Goal: Task Accomplishment & Management: Manage account settings

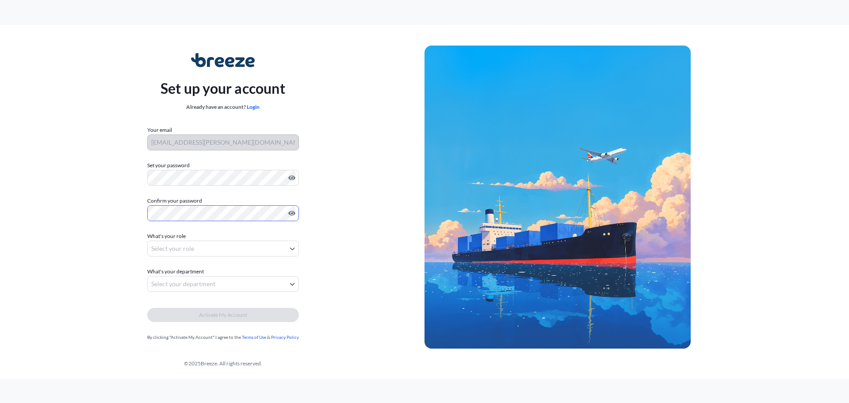
click at [291, 247] on body "Set up your account Already have an account? Login Your email [PERSON_NAME][EMA…" at bounding box center [424, 201] width 849 height 403
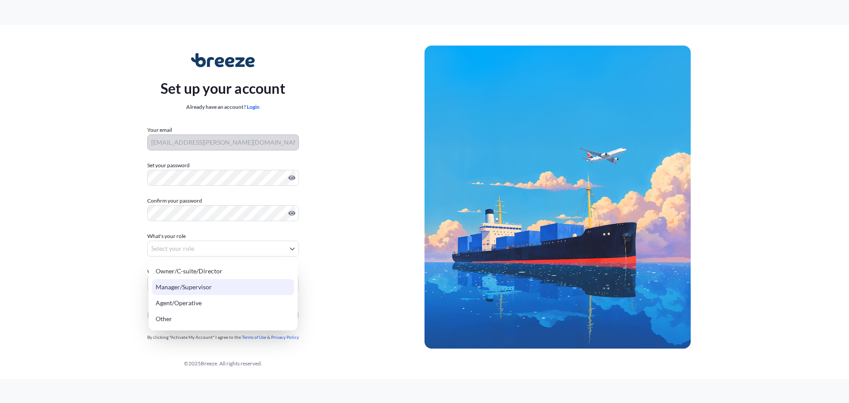
click at [197, 286] on div "Manager/Supervisor" at bounding box center [223, 287] width 142 height 16
select select "manager/supervisor"
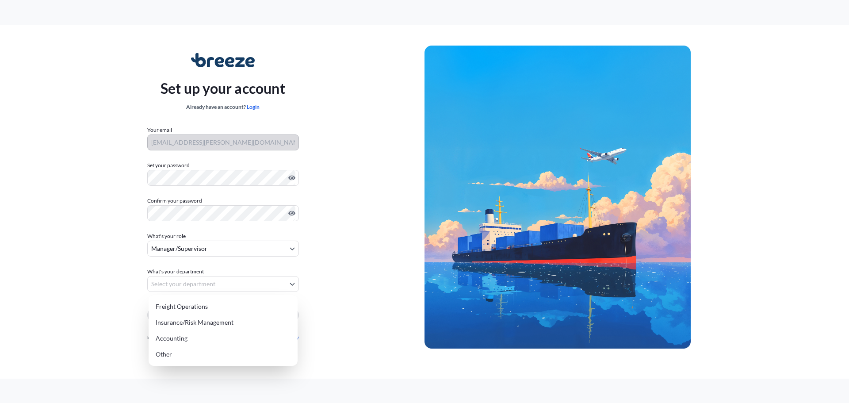
click at [289, 281] on body "Set up your account Already have an account? Login Your email [PERSON_NAME][EMA…" at bounding box center [424, 201] width 849 height 403
click at [201, 323] on div "Insurance/Risk Management" at bounding box center [223, 323] width 142 height 16
select select "insurance/risk management"
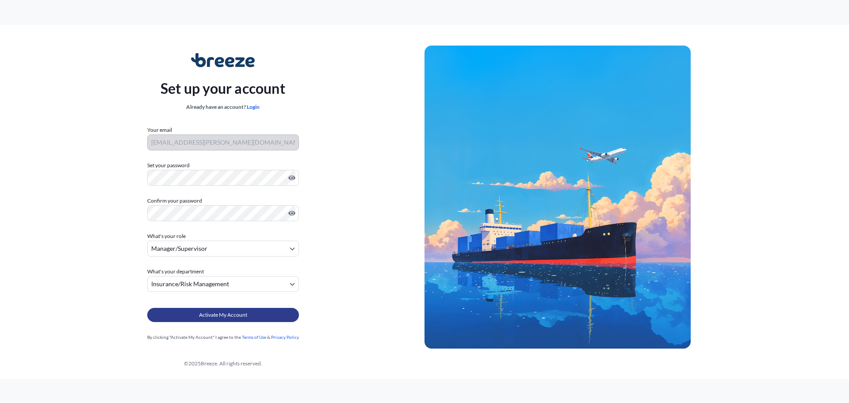
click at [219, 314] on span "Activate My Account" at bounding box center [223, 315] width 48 height 9
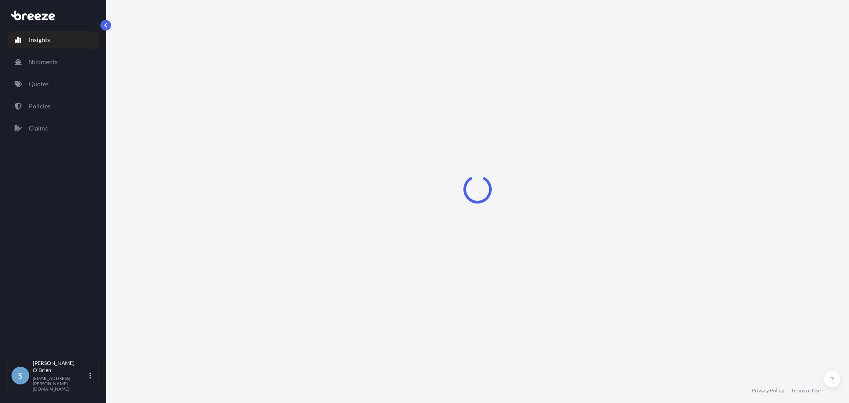
select select "2025"
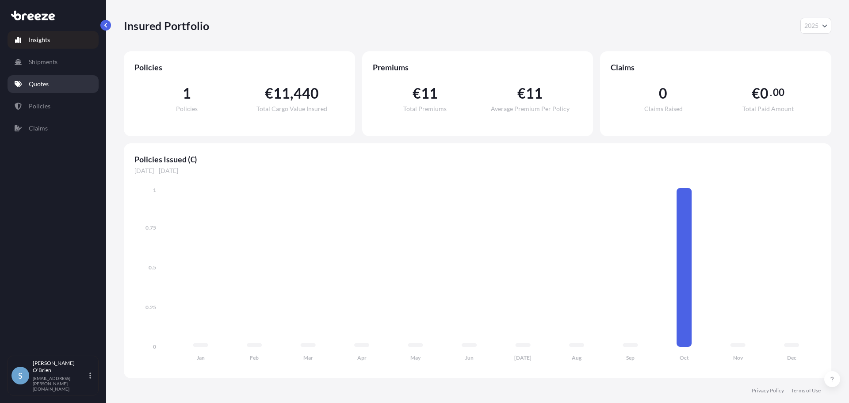
click at [34, 84] on p "Quotes" at bounding box center [39, 84] width 20 height 9
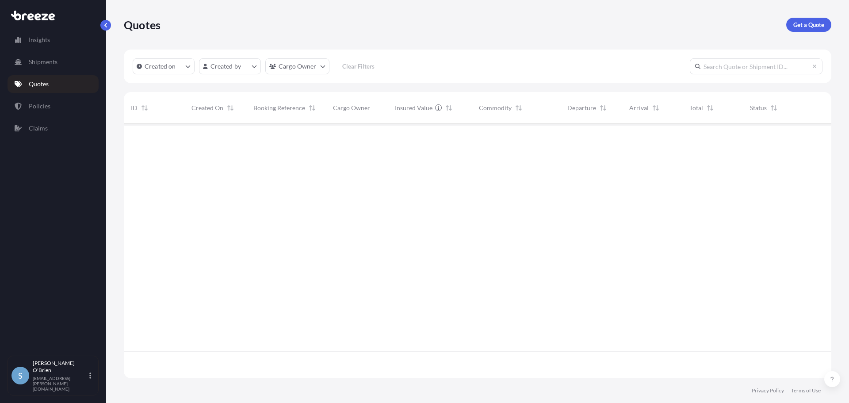
scroll to position [280, 701]
click at [38, 104] on p "Policies" at bounding box center [40, 106] width 22 height 9
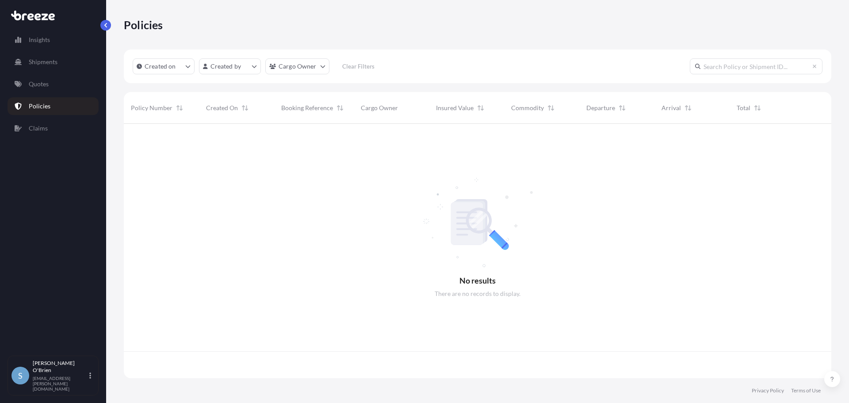
scroll to position [253, 701]
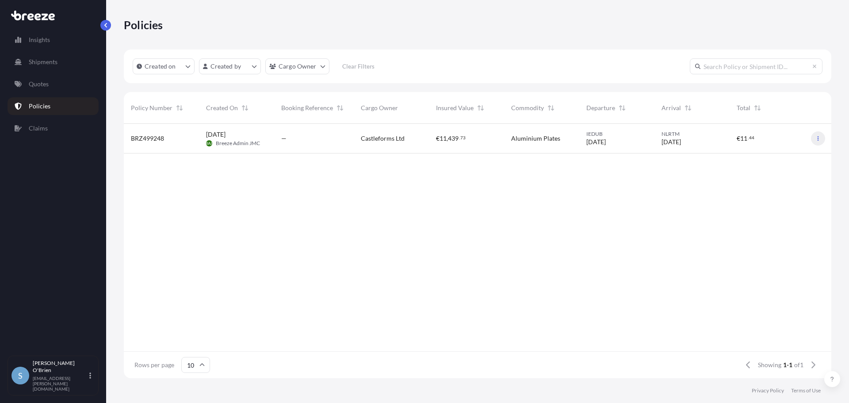
click at [820, 137] on icon "button" at bounding box center [818, 138] width 5 height 5
click at [266, 134] on div "[DATE] BAJ Breeze Admin JMC" at bounding box center [236, 138] width 61 height 17
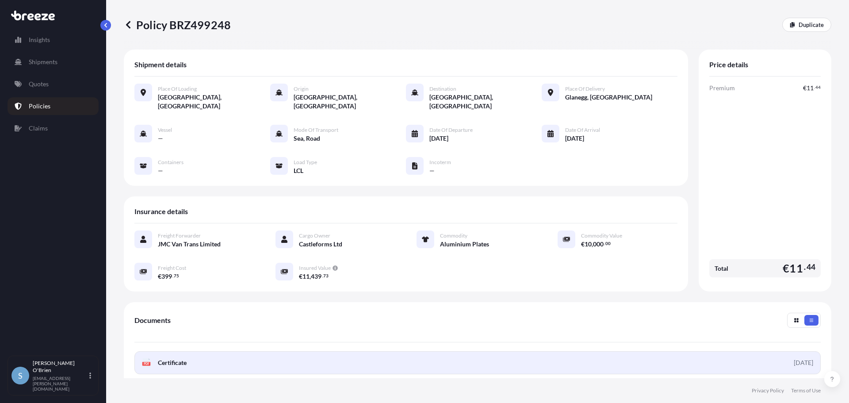
click at [173, 358] on span "Certificate" at bounding box center [172, 362] width 29 height 9
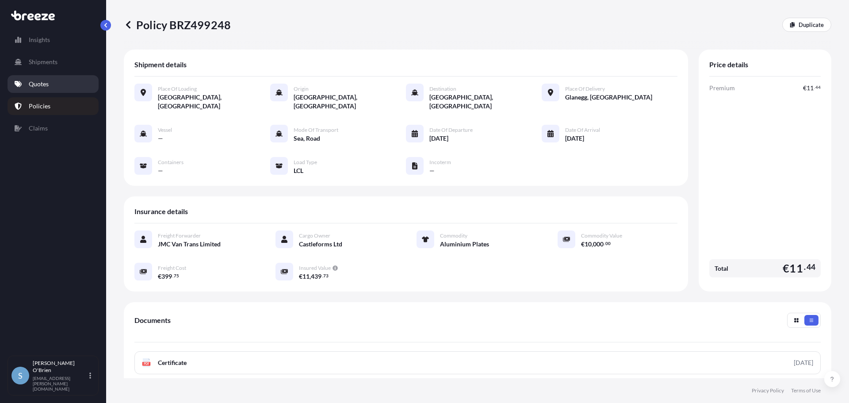
click at [39, 81] on p "Quotes" at bounding box center [39, 84] width 20 height 9
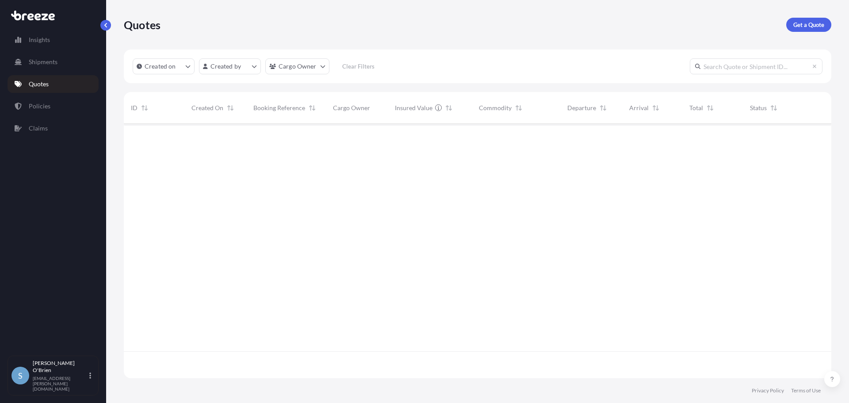
scroll to position [280, 701]
click at [48, 61] on p "Shipments" at bounding box center [43, 62] width 29 height 9
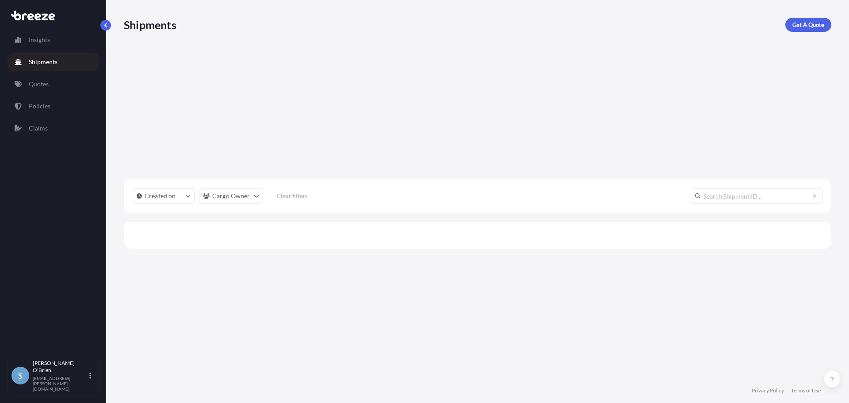
scroll to position [280, 701]
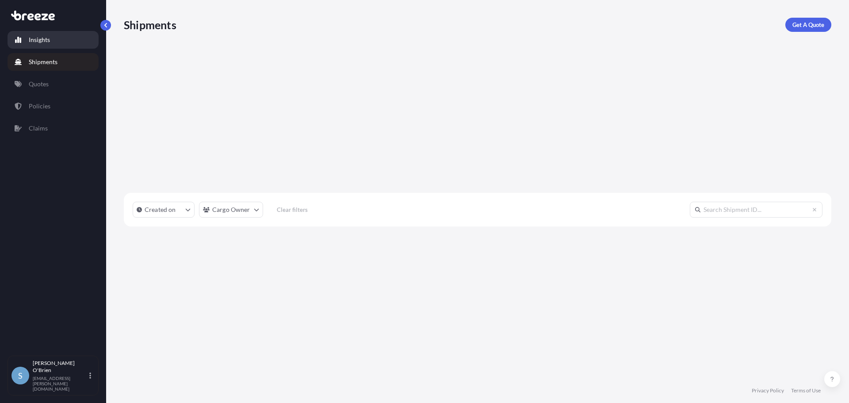
click at [38, 38] on p "Insights" at bounding box center [39, 39] width 21 height 9
select select "2025"
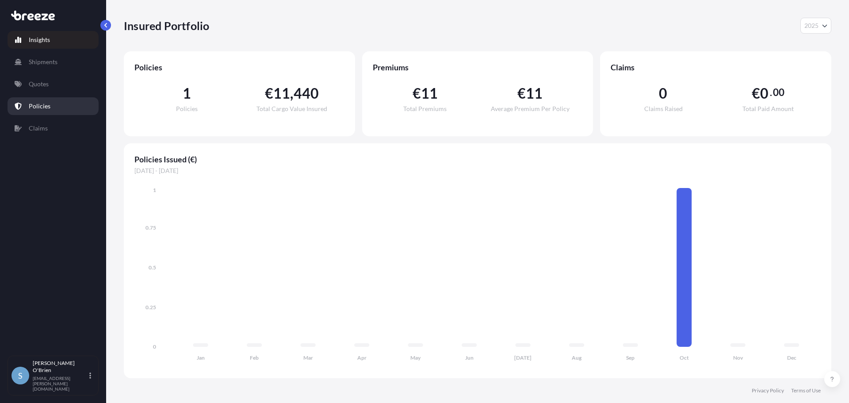
click at [38, 106] on p "Policies" at bounding box center [40, 106] width 22 height 9
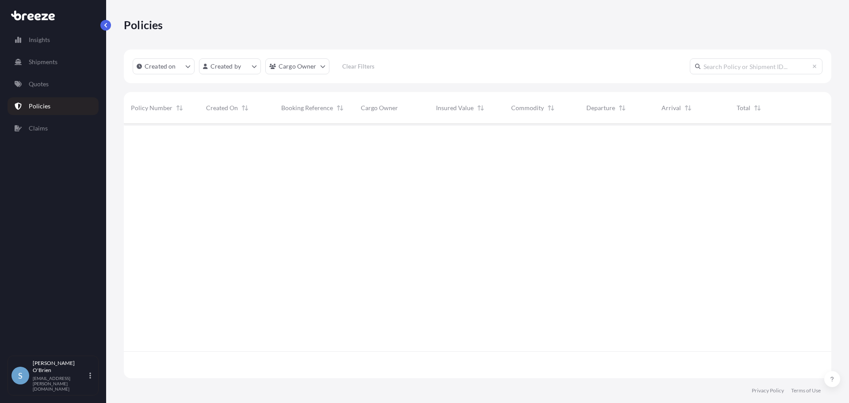
scroll to position [253, 701]
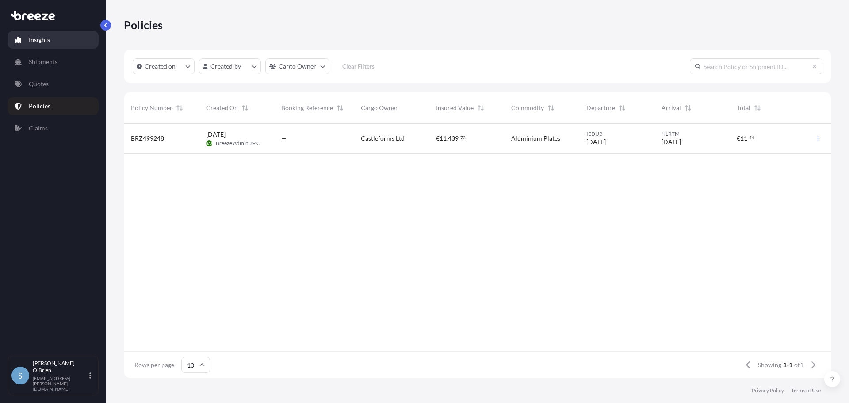
click at [48, 38] on p "Insights" at bounding box center [39, 39] width 21 height 9
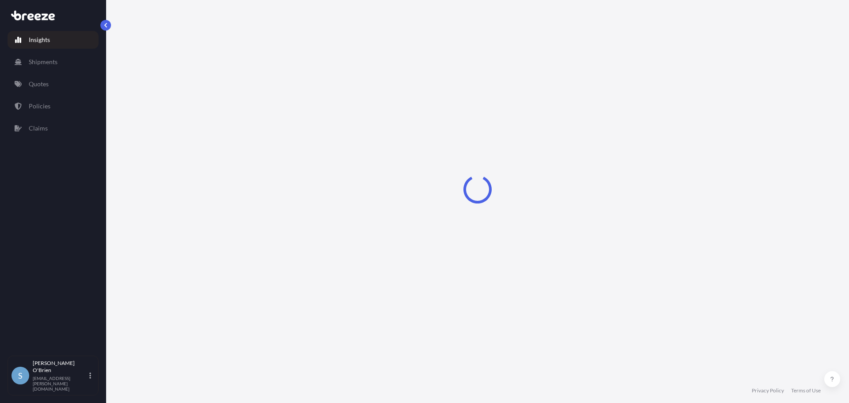
select select "2025"
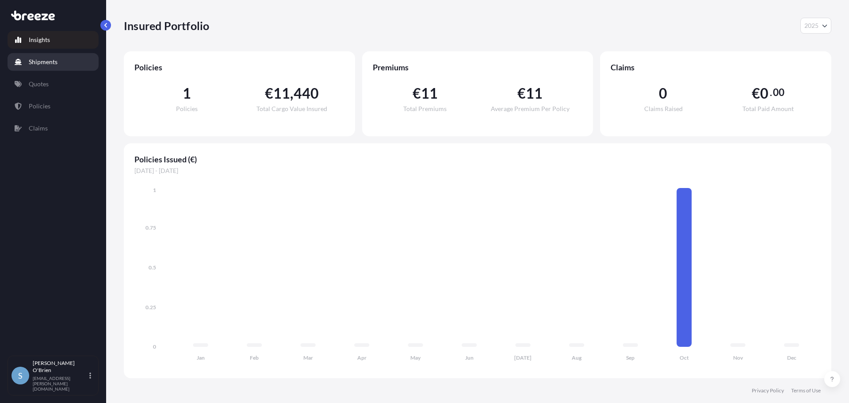
click at [35, 58] on p "Shipments" at bounding box center [43, 62] width 29 height 9
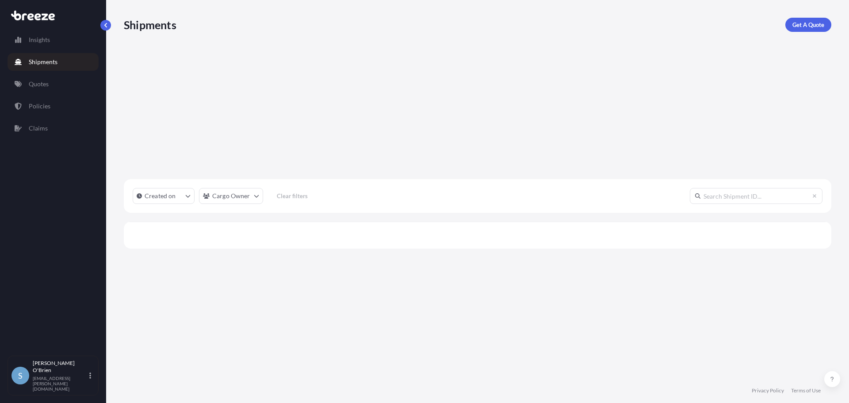
scroll to position [280, 701]
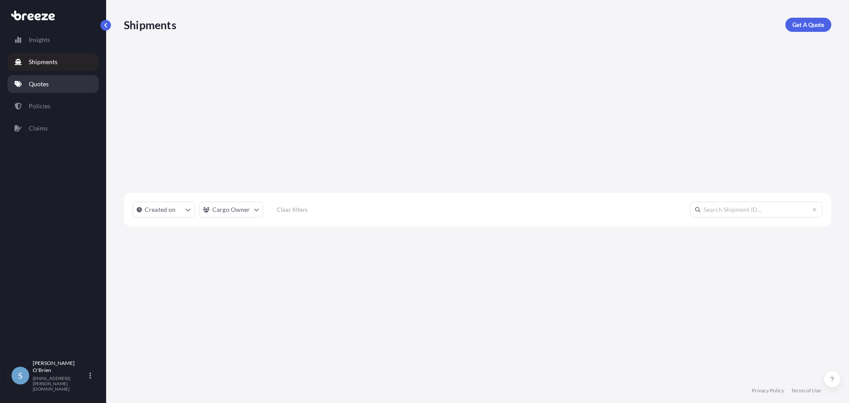
click at [33, 86] on p "Quotes" at bounding box center [39, 84] width 20 height 9
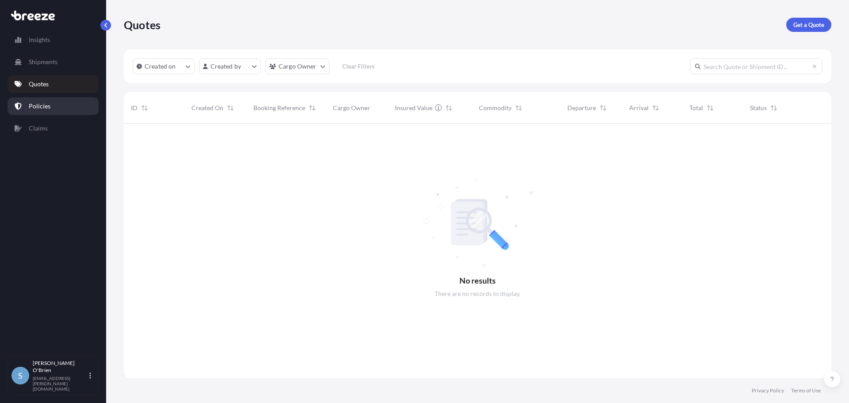
scroll to position [280, 701]
click at [31, 103] on p "Policies" at bounding box center [40, 106] width 22 height 9
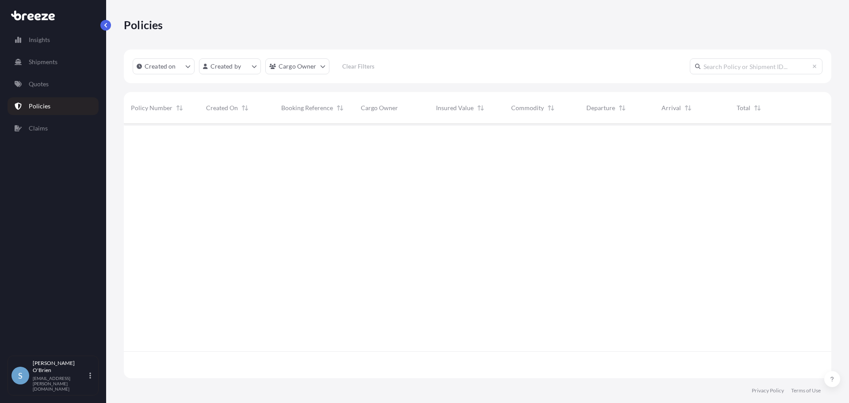
scroll to position [253, 701]
click at [217, 136] on span "[DATE]" at bounding box center [215, 134] width 19 height 9
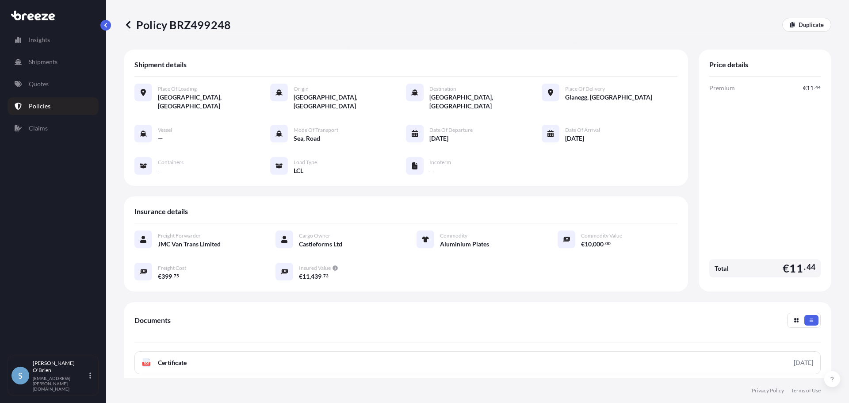
scroll to position [88, 0]
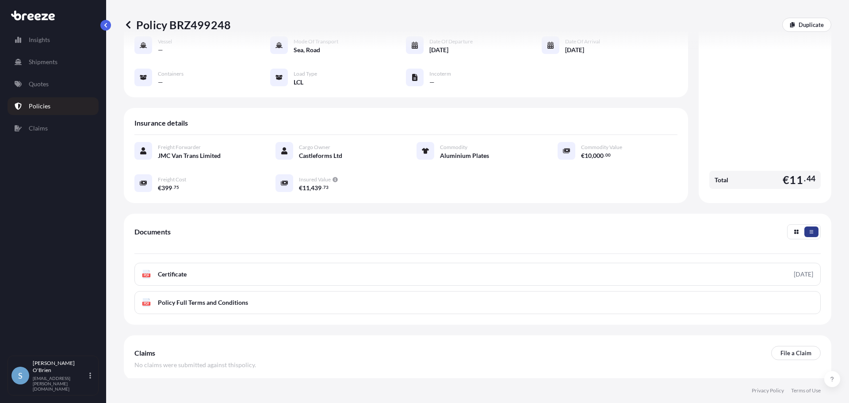
click at [808, 226] on button "button" at bounding box center [812, 231] width 14 height 11
click at [809, 229] on icon "button" at bounding box center [811, 231] width 5 height 5
click at [794, 229] on icon "button" at bounding box center [796, 231] width 5 height 5
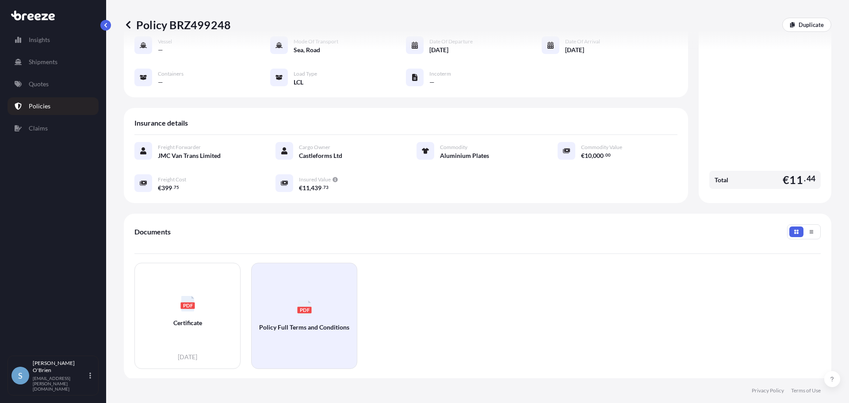
click at [297, 300] on icon "PDF" at bounding box center [304, 307] width 15 height 15
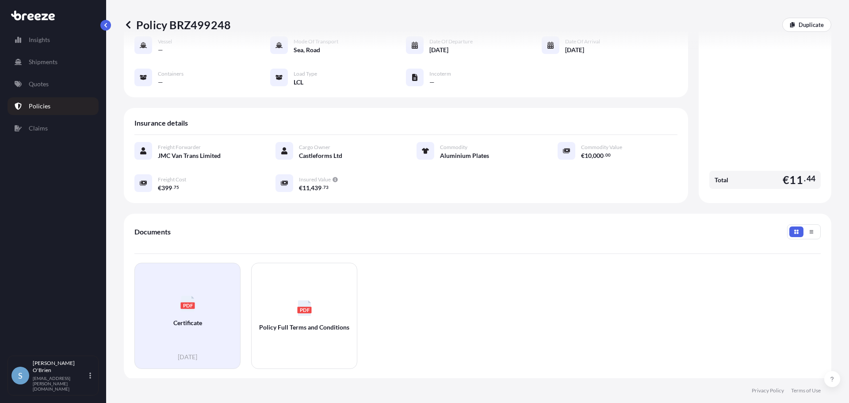
click at [186, 302] on text "PDF" at bounding box center [188, 305] width 10 height 6
